Goal: Task Accomplishment & Management: Manage account settings

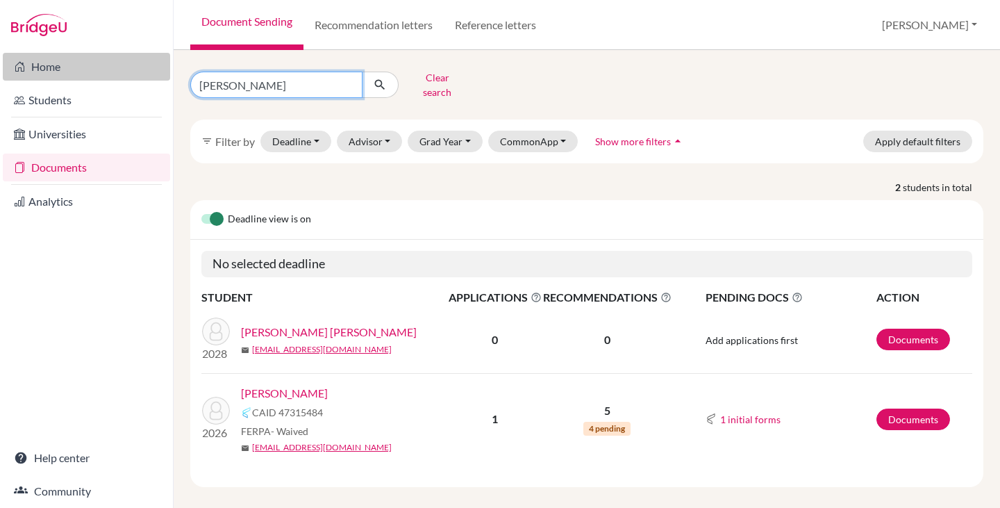
drag, startPoint x: 253, startPoint y: 84, endPoint x: 167, endPoint y: 79, distance: 85.6
click at [168, 79] on div "Home Students Universities Documents Analytics Help center Community Document S…" at bounding box center [500, 254] width 1000 height 508
type input "[DEMOGRAPHIC_DATA]"
click button "submit" at bounding box center [380, 85] width 37 height 26
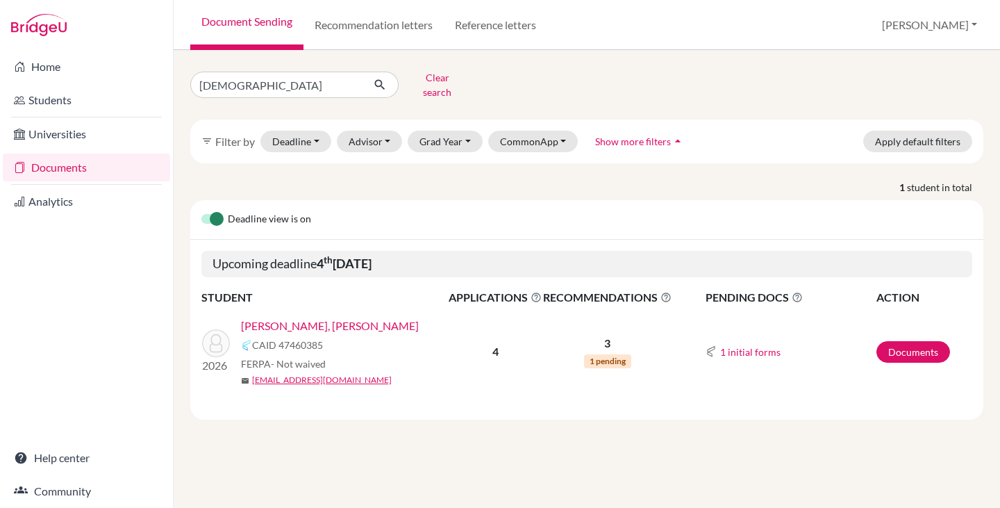
click at [337, 319] on link "[PERSON_NAME], [PERSON_NAME]" at bounding box center [330, 325] width 178 height 17
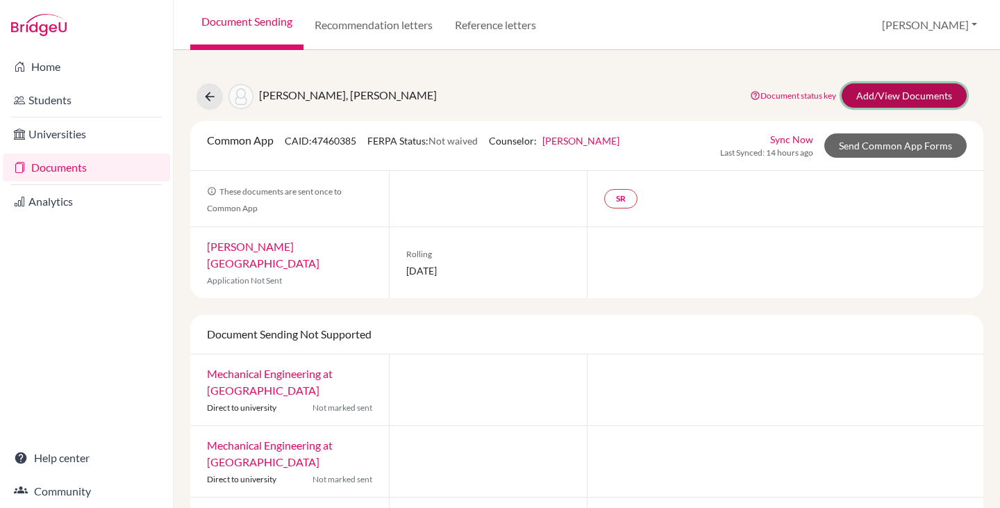
click at [919, 96] on link "Add/View Documents" at bounding box center [904, 95] width 125 height 24
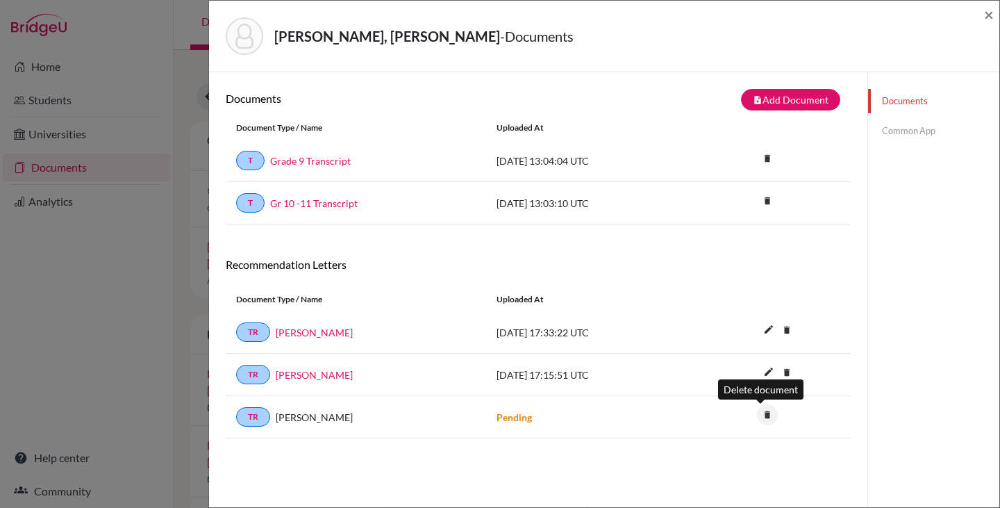
click at [761, 413] on icon "delete" at bounding box center [767, 414] width 21 height 21
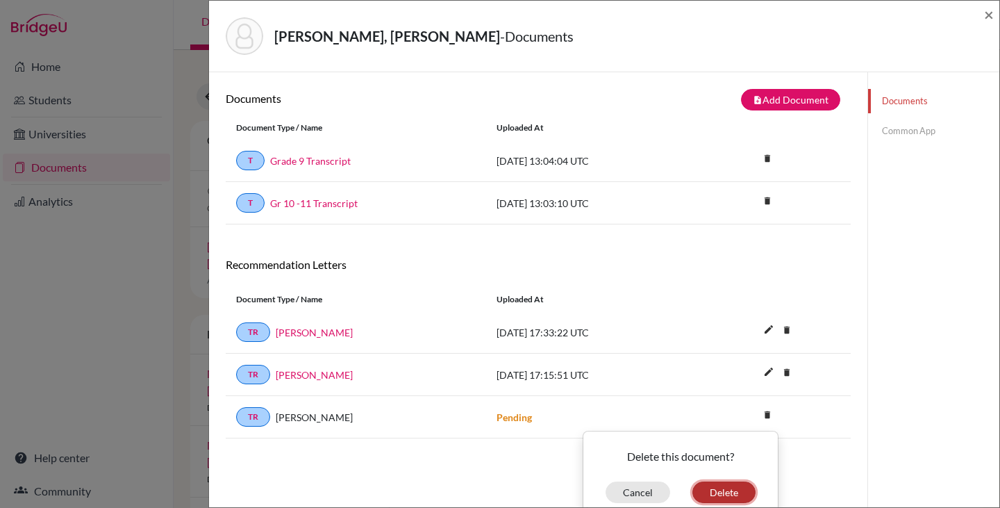
click at [707, 492] on button "Delete" at bounding box center [724, 492] width 63 height 22
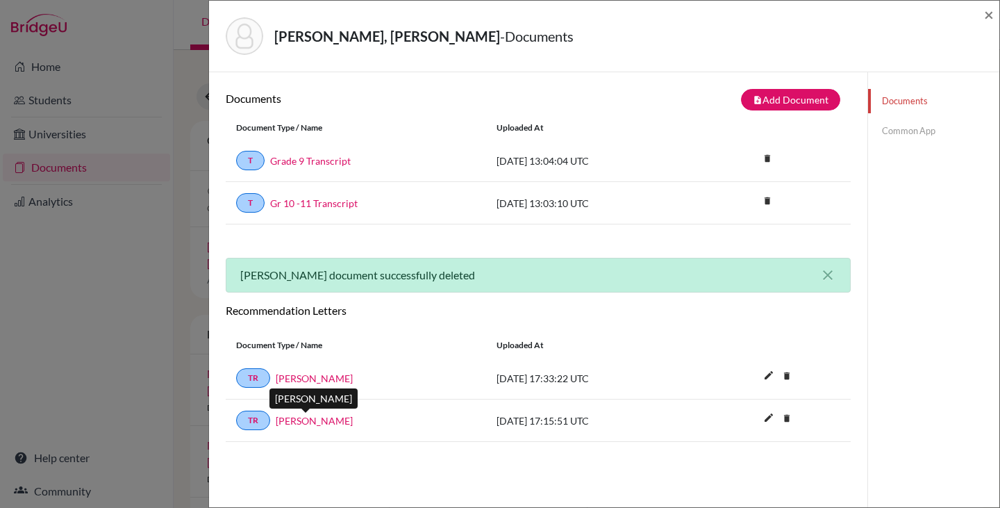
click at [320, 414] on link "Felipe Portilho" at bounding box center [314, 420] width 77 height 15
click at [292, 424] on link "Felipe Portilho" at bounding box center [314, 420] width 77 height 15
click at [778, 419] on icon "delete" at bounding box center [787, 418] width 21 height 21
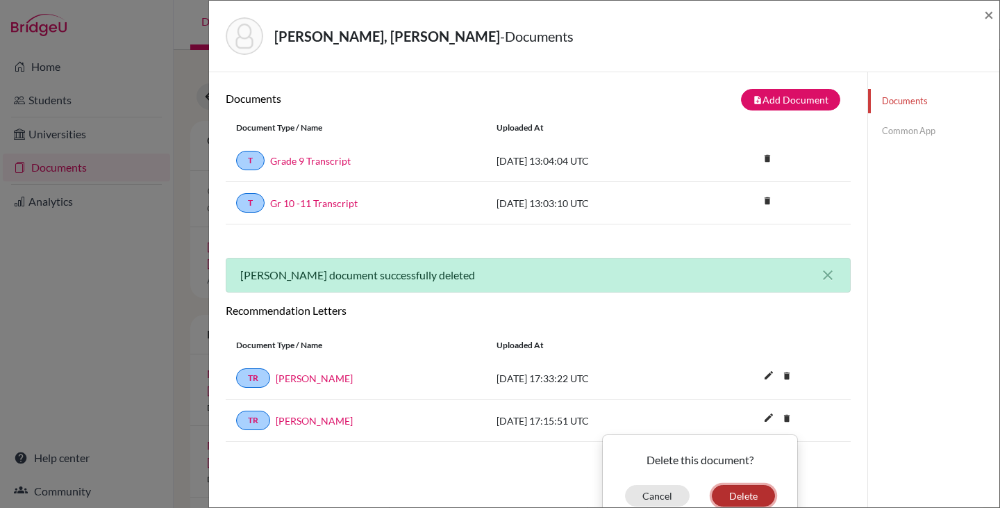
click at [742, 495] on button "Delete" at bounding box center [743, 496] width 63 height 22
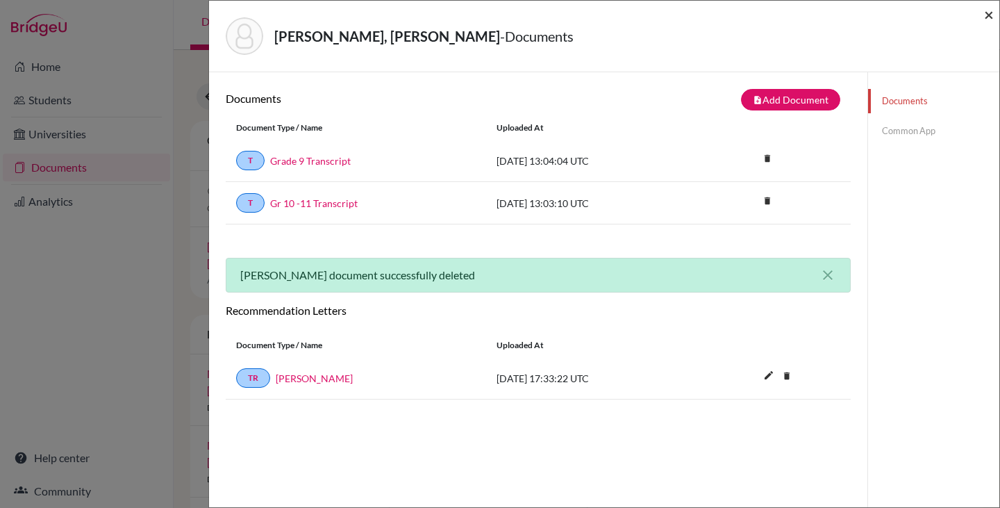
click at [986, 11] on span "×" at bounding box center [989, 14] width 10 height 20
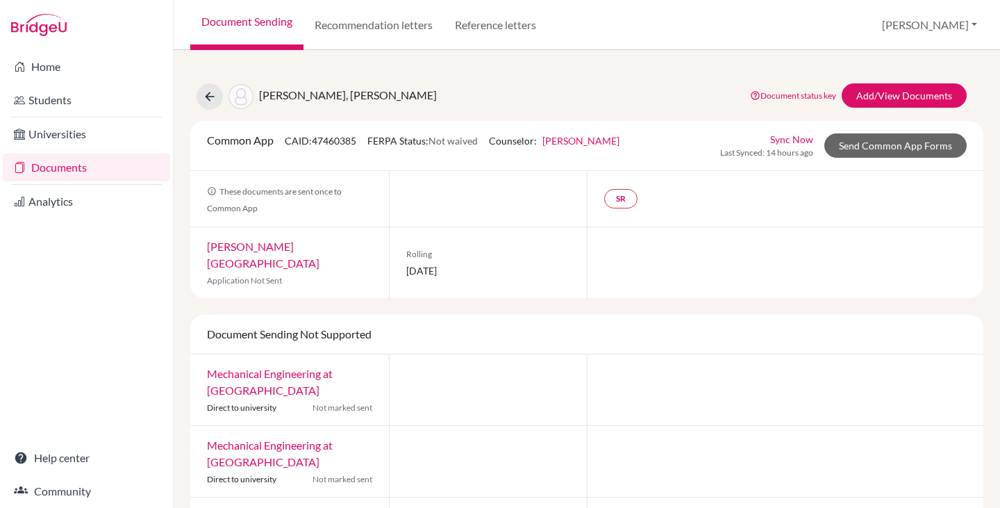
click at [57, 175] on link "Documents" at bounding box center [86, 168] width 167 height 28
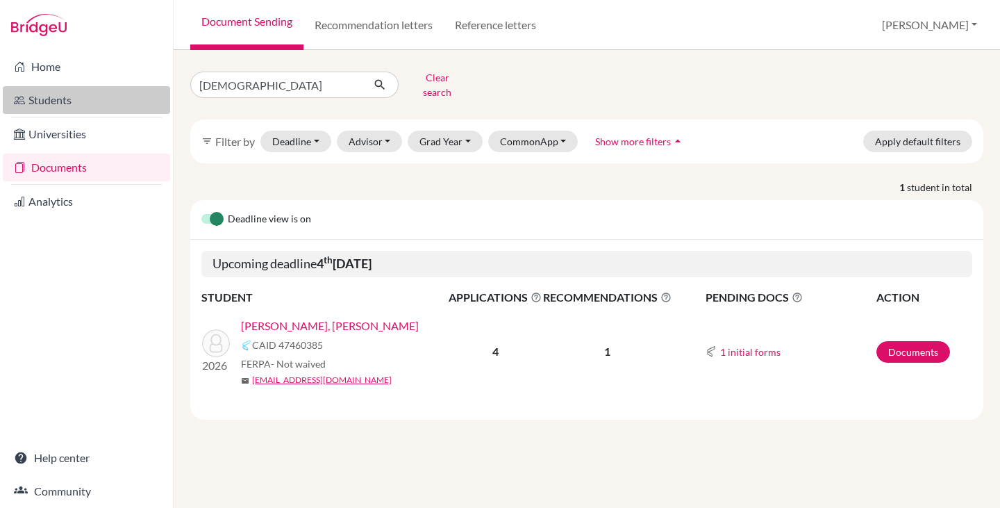
click at [159, 90] on div "Home Students Universities Documents Analytics Help center Community Document S…" at bounding box center [500, 254] width 1000 height 508
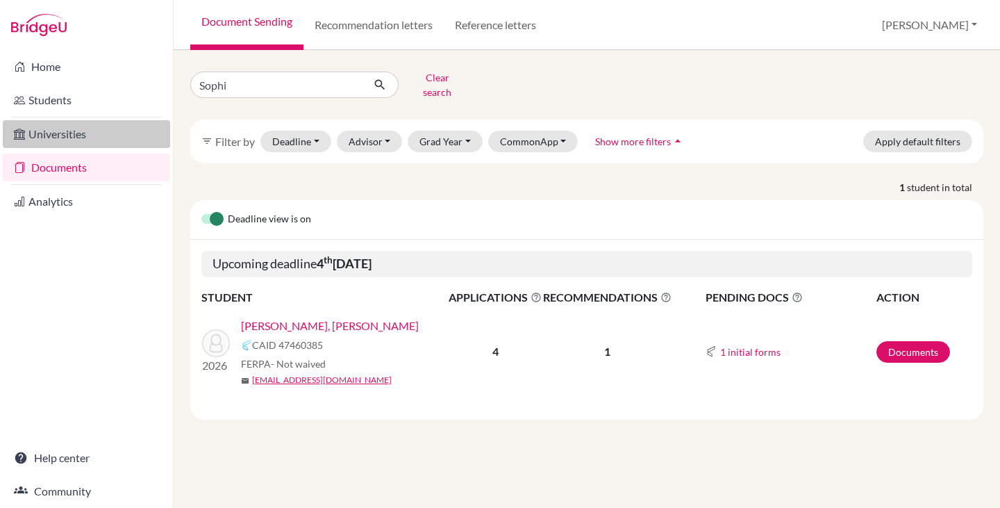
type input "[PERSON_NAME]"
click button "submit" at bounding box center [380, 85] width 37 height 26
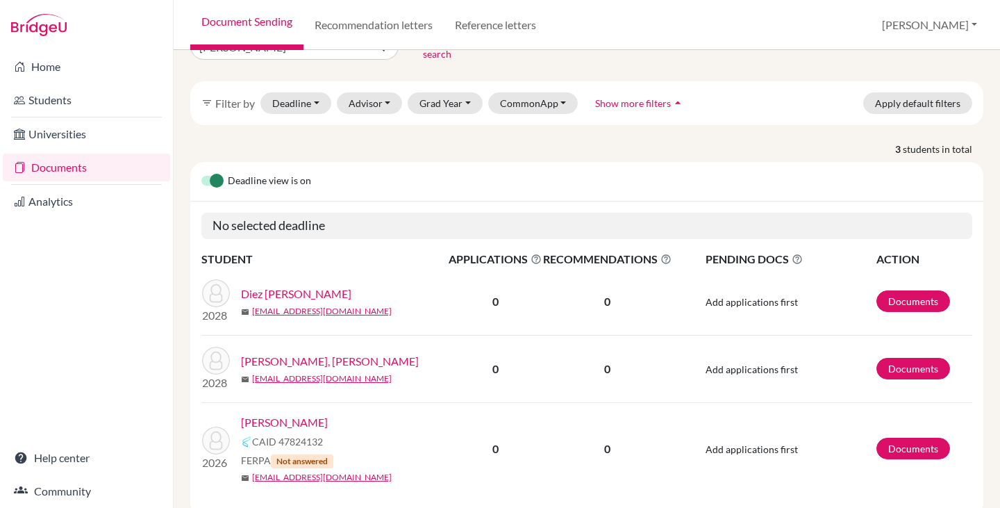
scroll to position [71, 0]
